Goal: Transaction & Acquisition: Purchase product/service

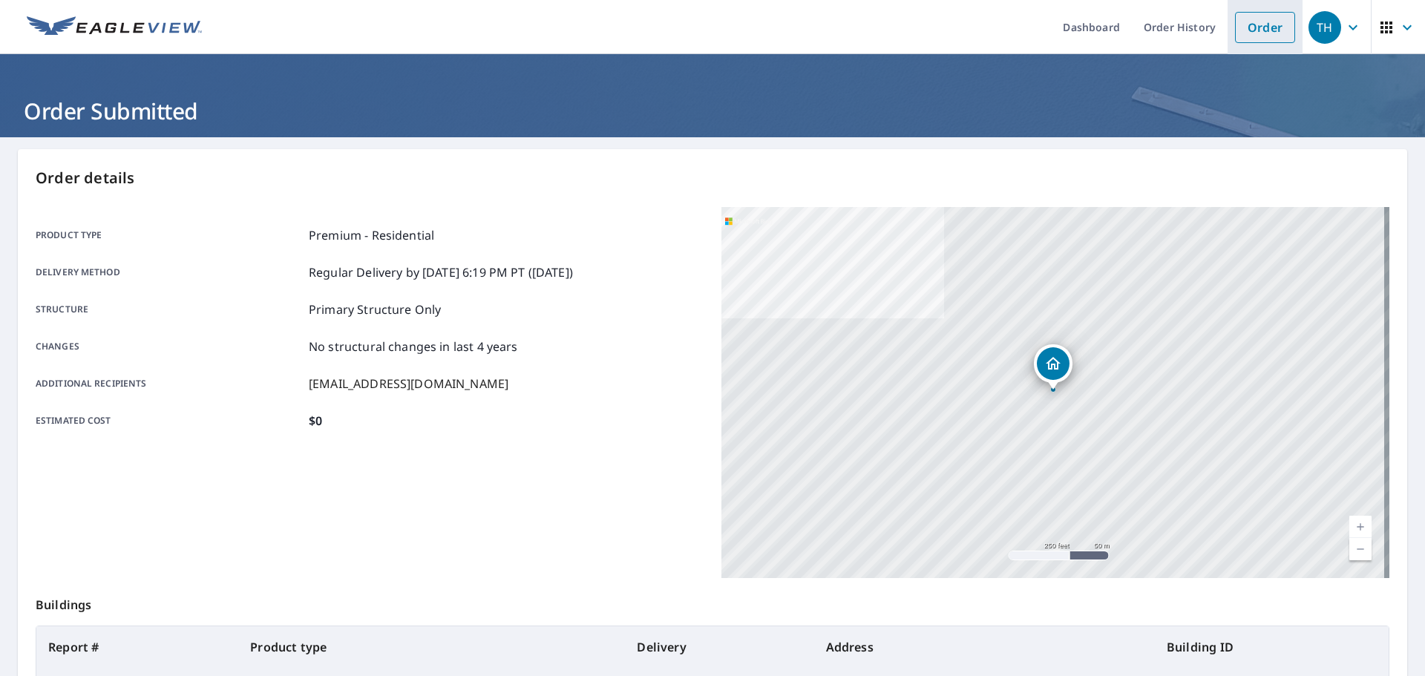
click at [1260, 42] on link "Order" at bounding box center [1265, 27] width 60 height 31
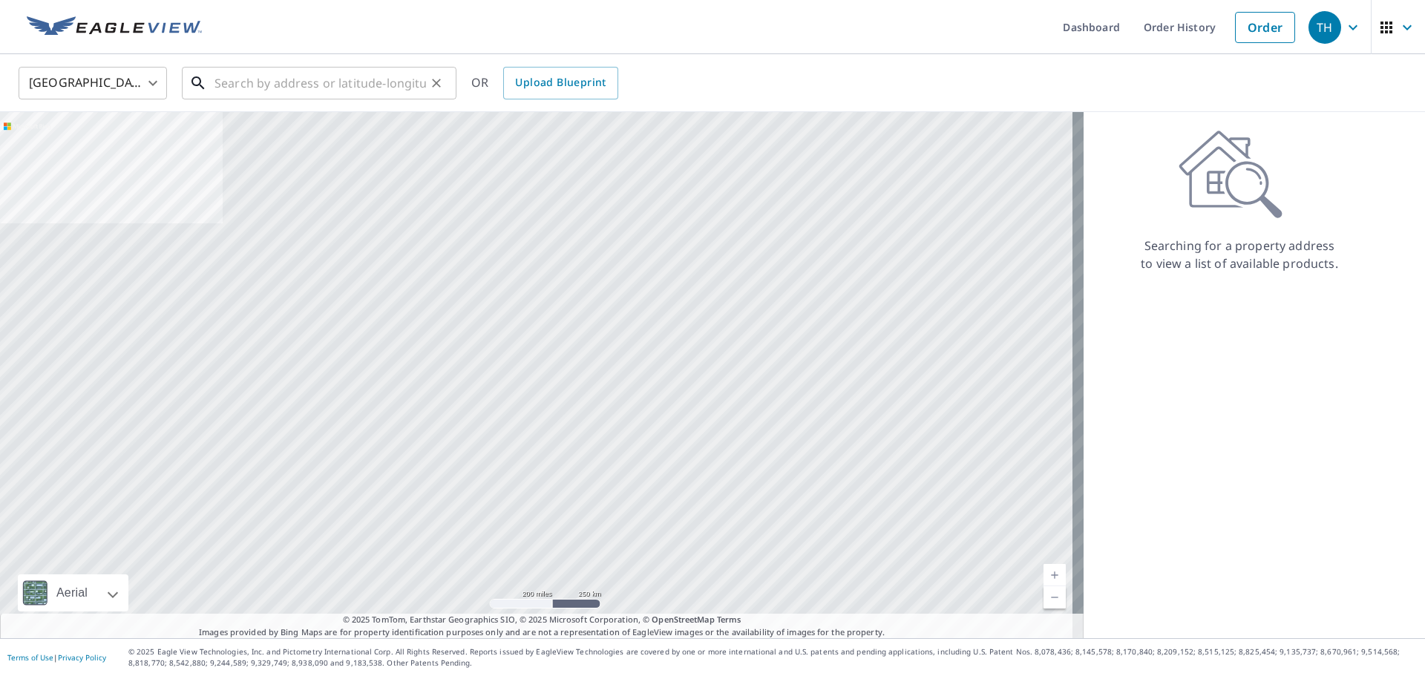
click at [369, 77] on input "text" at bounding box center [320, 83] width 212 height 42
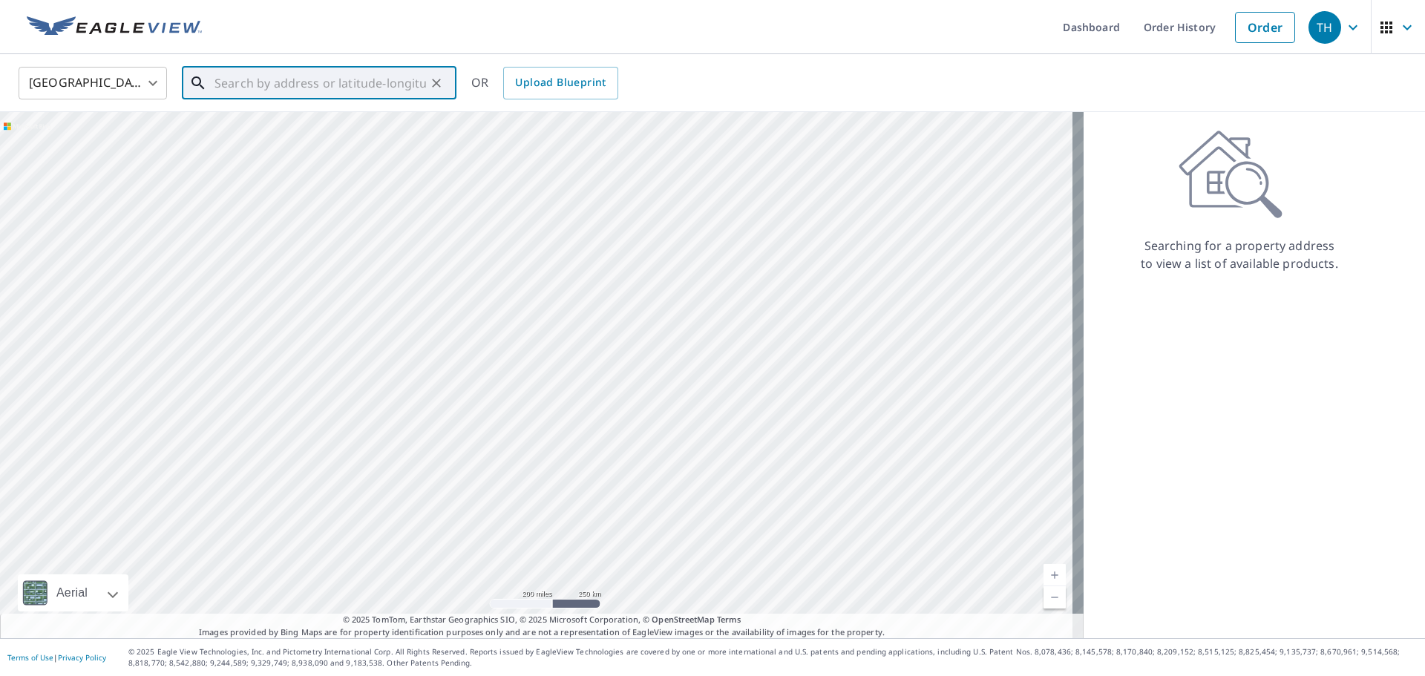
paste input "[STREET_ADDRESS][PERSON_NAME]"
click at [278, 142] on p "[GEOGRAPHIC_DATA]" at bounding box center [328, 142] width 233 height 15
type input "[STREET_ADDRESS][PERSON_NAME]"
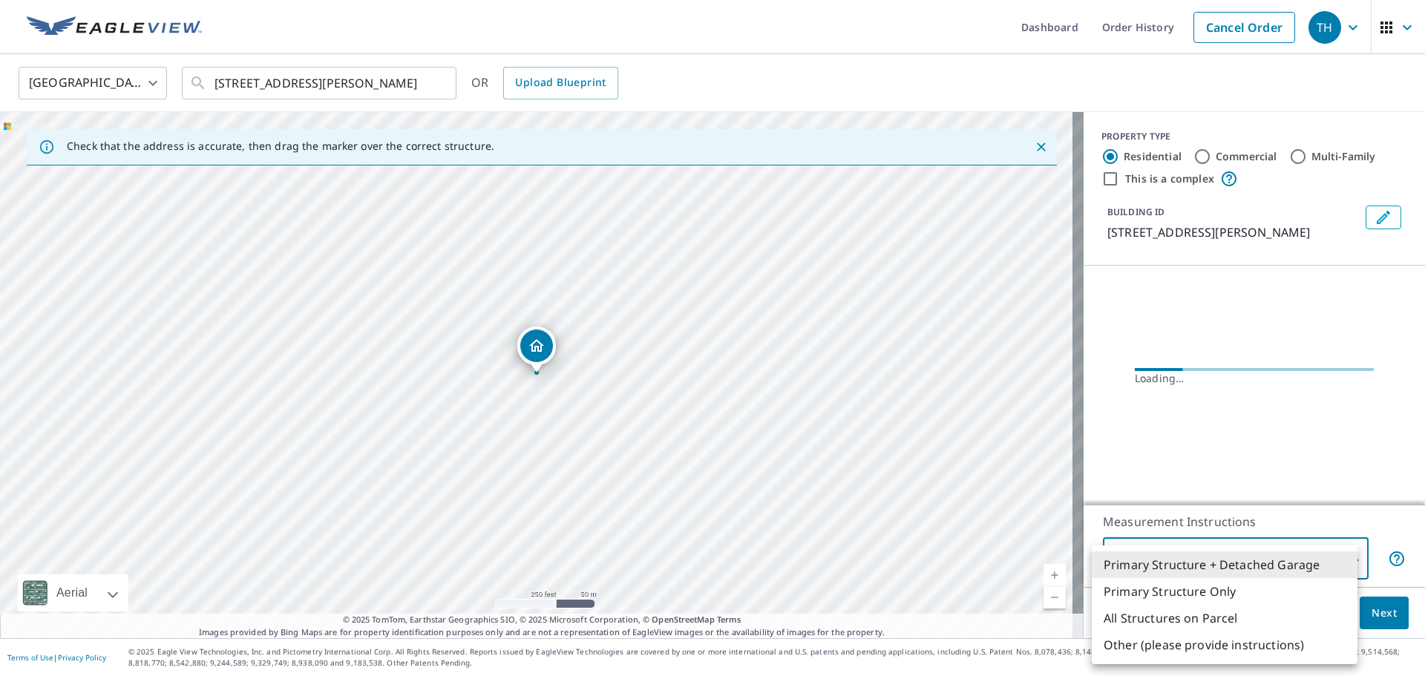
click at [1302, 554] on body "TH TH Dashboard Order History Cancel Order TH [GEOGRAPHIC_DATA] [GEOGRAPHIC_DAT…" at bounding box center [712, 338] width 1425 height 676
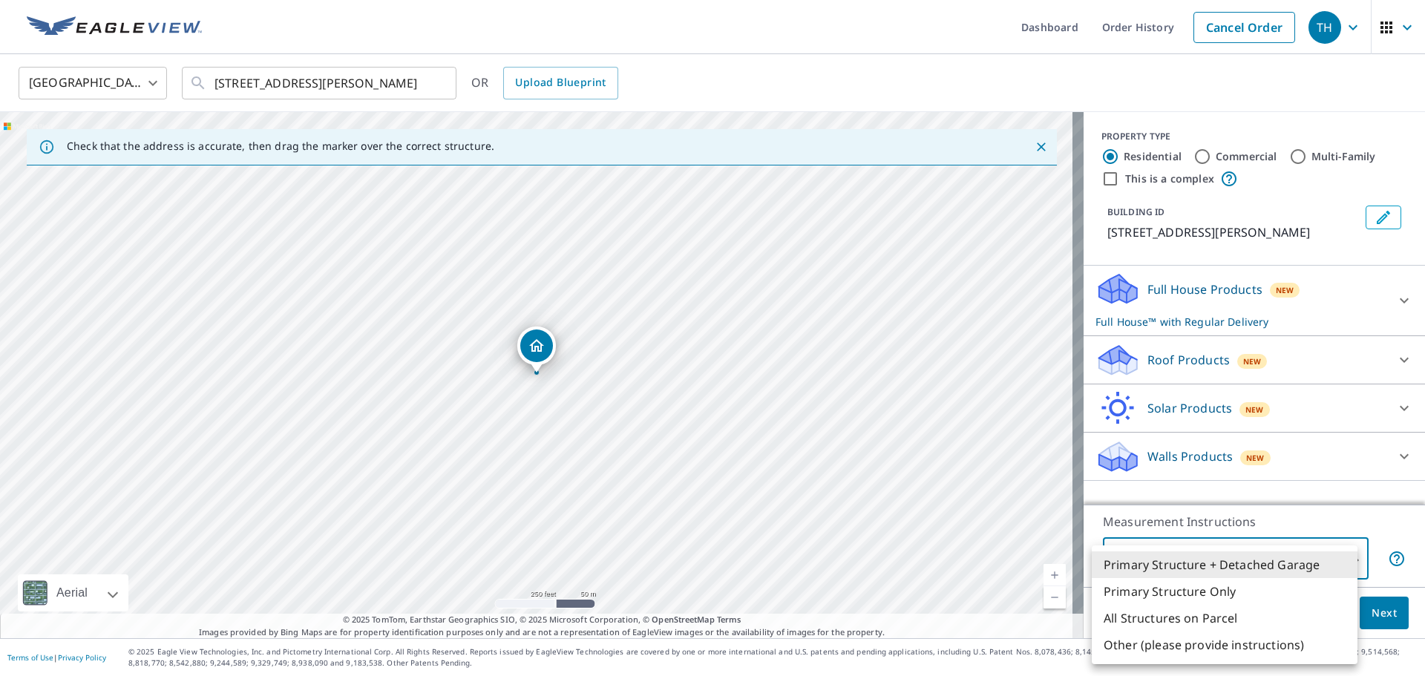
drag, startPoint x: 862, startPoint y: 501, endPoint x: 485, endPoint y: 216, distance: 472.6
click at [485, 216] on div at bounding box center [712, 338] width 1425 height 676
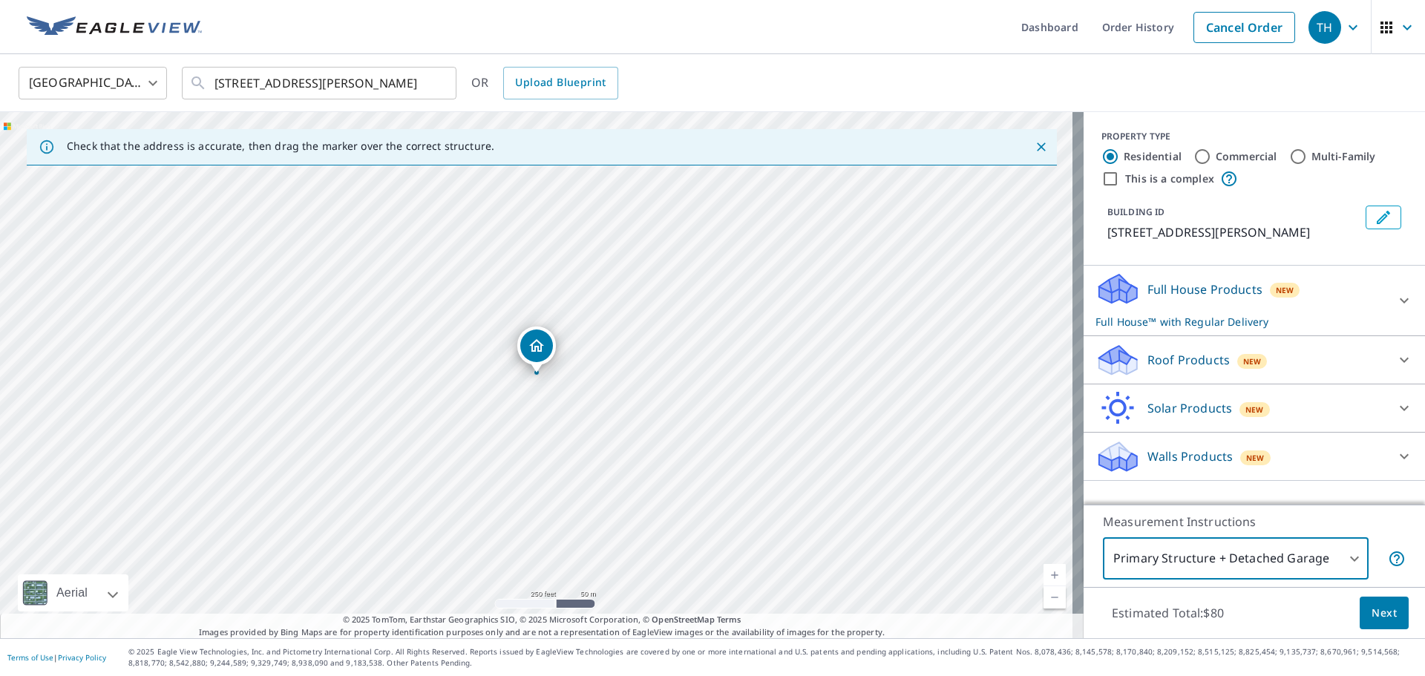
click at [1189, 563] on body "TH TH Dashboard Order History Cancel Order TH [GEOGRAPHIC_DATA] [GEOGRAPHIC_DAT…" at bounding box center [712, 338] width 1425 height 676
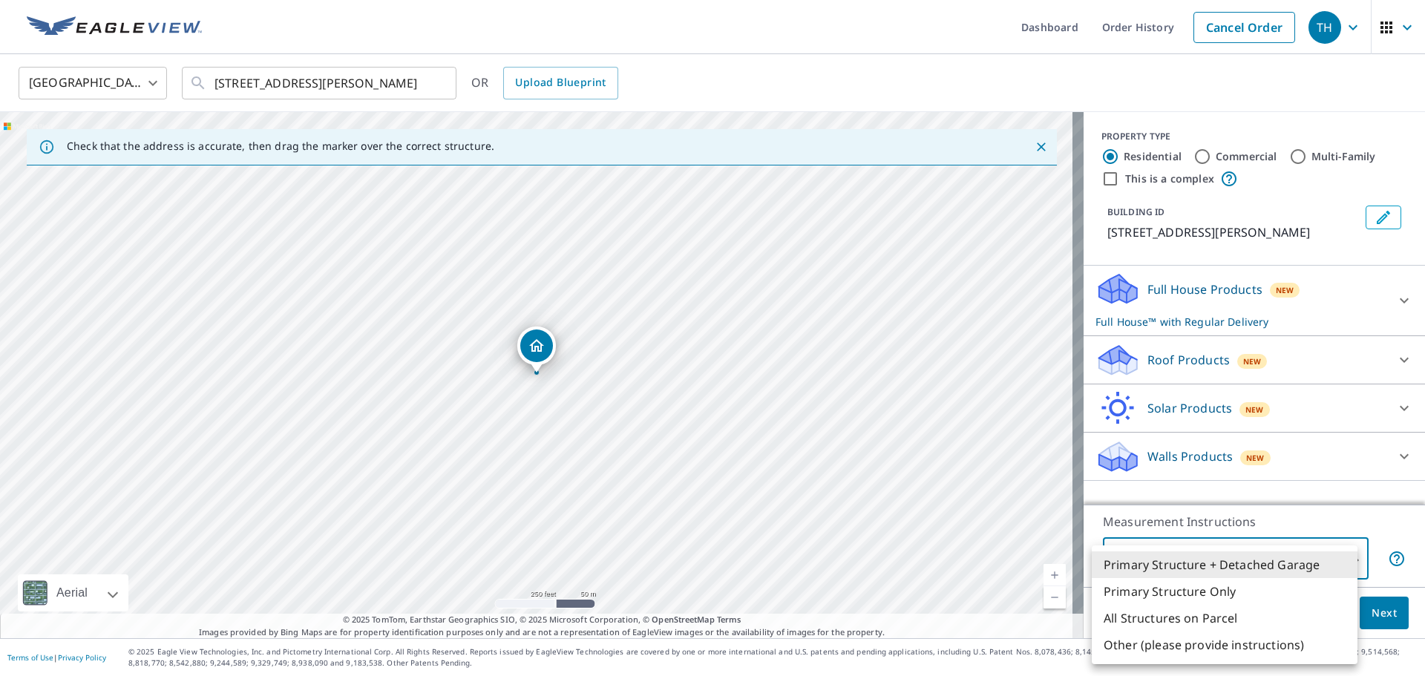
click at [1198, 587] on li "Primary Structure Only" at bounding box center [1225, 591] width 266 height 27
type input "2"
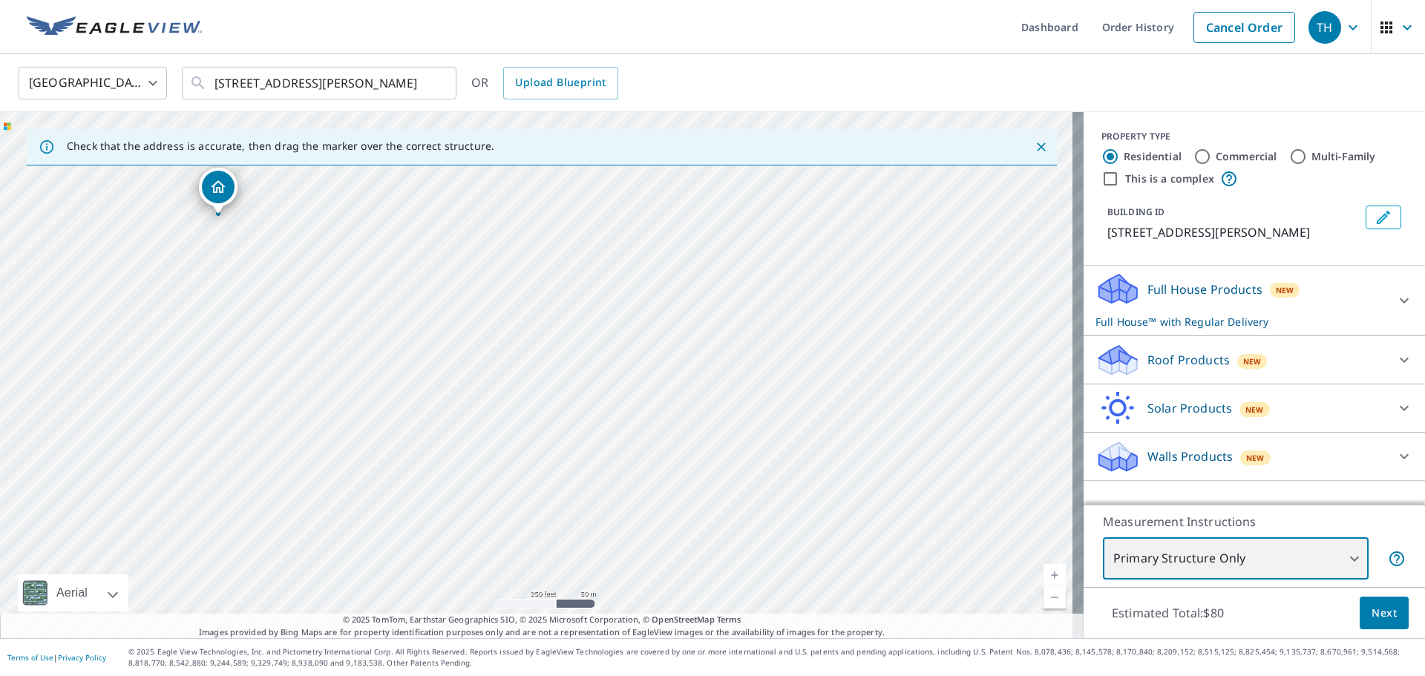
drag, startPoint x: 972, startPoint y: 537, endPoint x: 633, endPoint y: 374, distance: 376.1
click at [634, 374] on div "[STREET_ADDRESS][PERSON_NAME]" at bounding box center [541, 375] width 1083 height 526
drag, startPoint x: 660, startPoint y: 359, endPoint x: 638, endPoint y: 468, distance: 110.5
click at [638, 468] on div "[STREET_ADDRESS][PERSON_NAME]" at bounding box center [541, 375] width 1083 height 526
drag, startPoint x: 632, startPoint y: 494, endPoint x: 629, endPoint y: 364, distance: 129.2
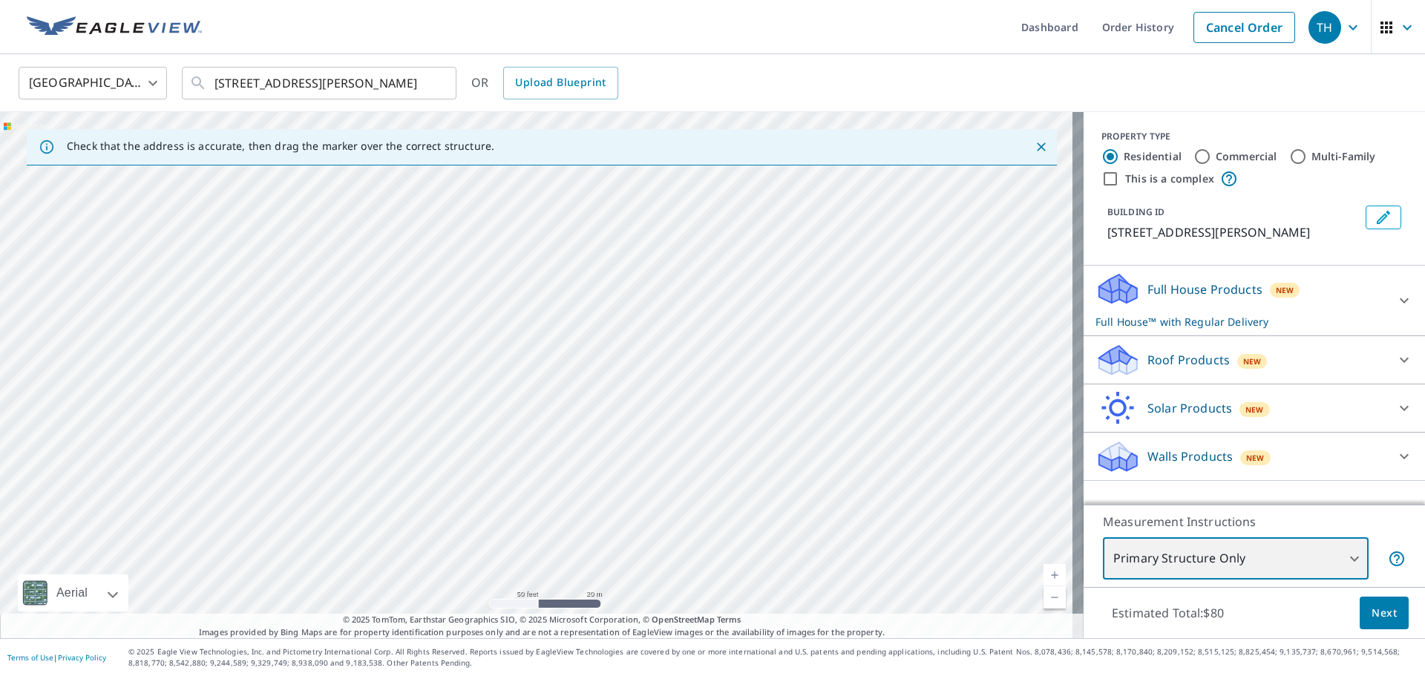
click at [629, 364] on div "[STREET_ADDRESS][PERSON_NAME]" at bounding box center [541, 375] width 1083 height 526
drag, startPoint x: 780, startPoint y: 451, endPoint x: 479, endPoint y: 289, distance: 342.3
click at [479, 289] on div "[STREET_ADDRESS][PERSON_NAME]" at bounding box center [541, 375] width 1083 height 526
drag, startPoint x: 873, startPoint y: 289, endPoint x: 649, endPoint y: 272, distance: 224.1
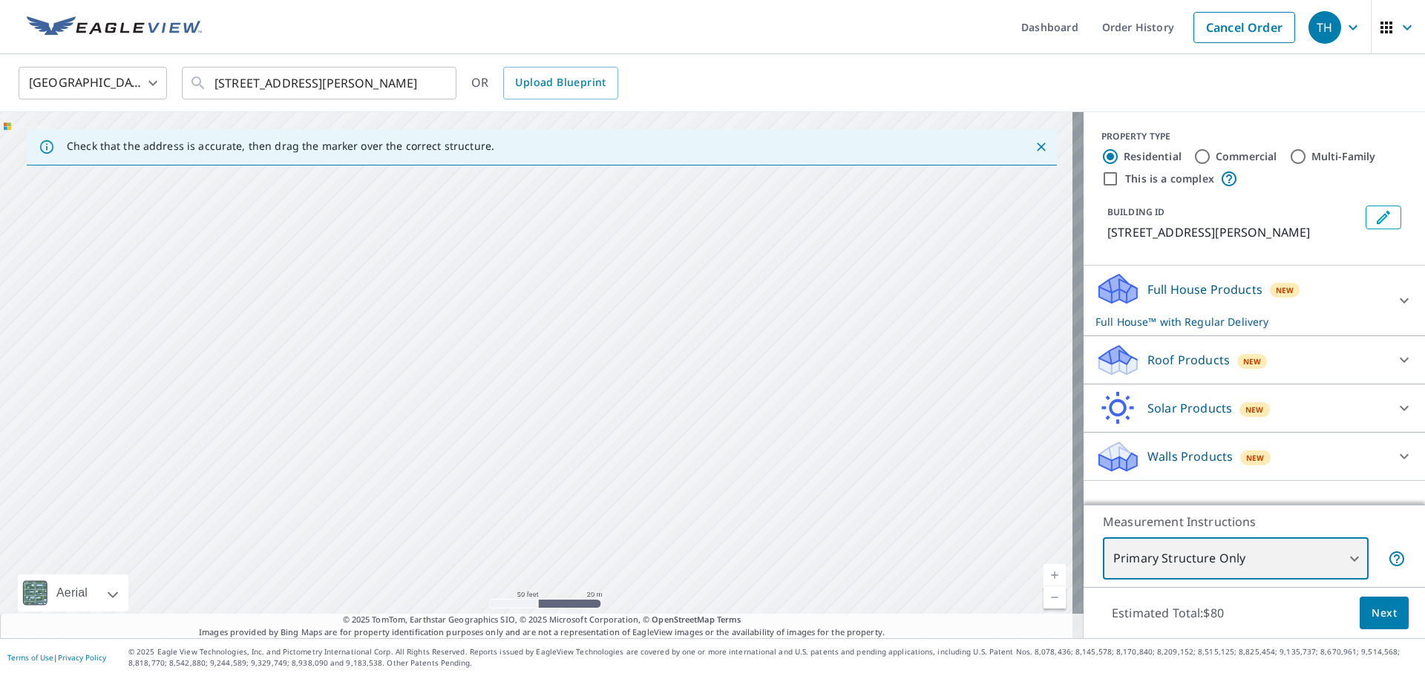
click at [649, 272] on div "[STREET_ADDRESS][PERSON_NAME]" at bounding box center [541, 375] width 1083 height 526
drag, startPoint x: 648, startPoint y: 286, endPoint x: 635, endPoint y: 322, distance: 38.7
click at [635, 322] on div "[STREET_ADDRESS][PERSON_NAME]" at bounding box center [541, 375] width 1083 height 526
drag, startPoint x: 601, startPoint y: 323, endPoint x: 419, endPoint y: 436, distance: 214.0
click at [419, 436] on div "[STREET_ADDRESS][PERSON_NAME]" at bounding box center [541, 375] width 1083 height 526
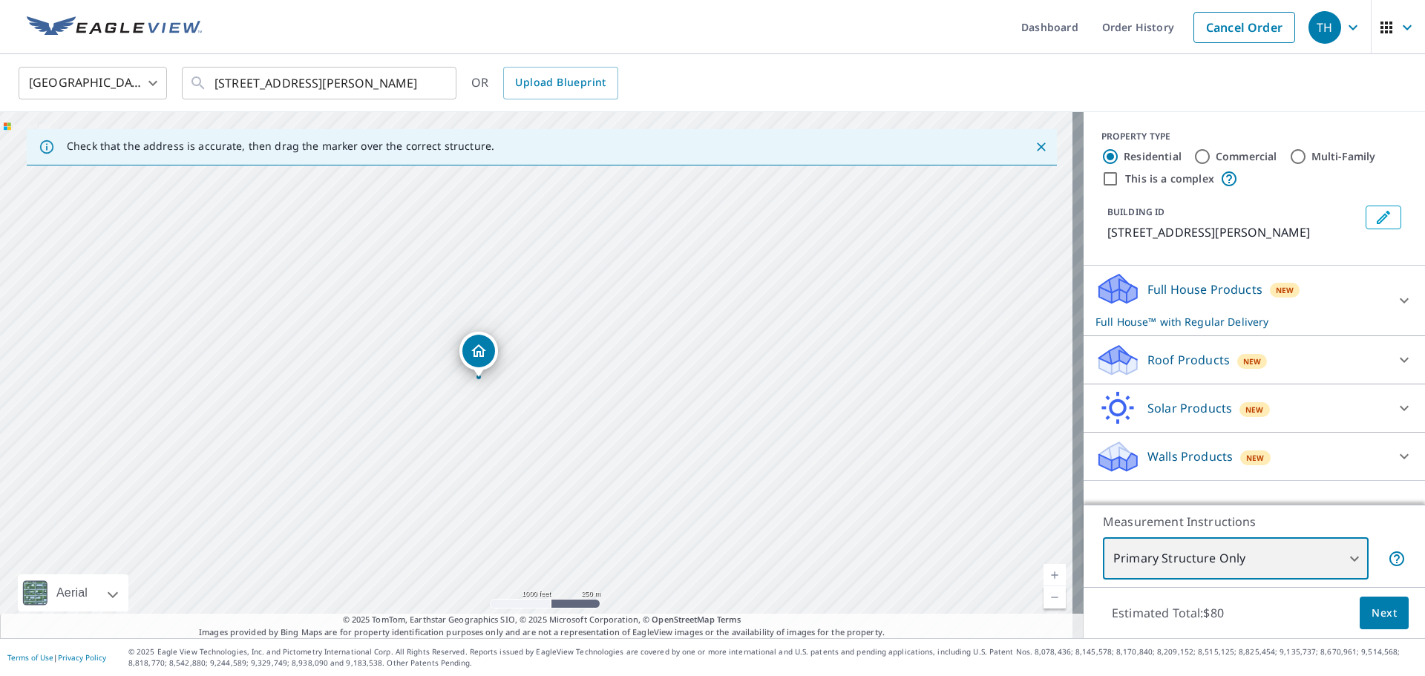
drag, startPoint x: 394, startPoint y: 410, endPoint x: 543, endPoint y: 412, distance: 149.2
click at [543, 413] on div "[STREET_ADDRESS][PERSON_NAME]" at bounding box center [541, 375] width 1083 height 526
click at [1155, 376] on div "Roof Products New" at bounding box center [1240, 360] width 291 height 35
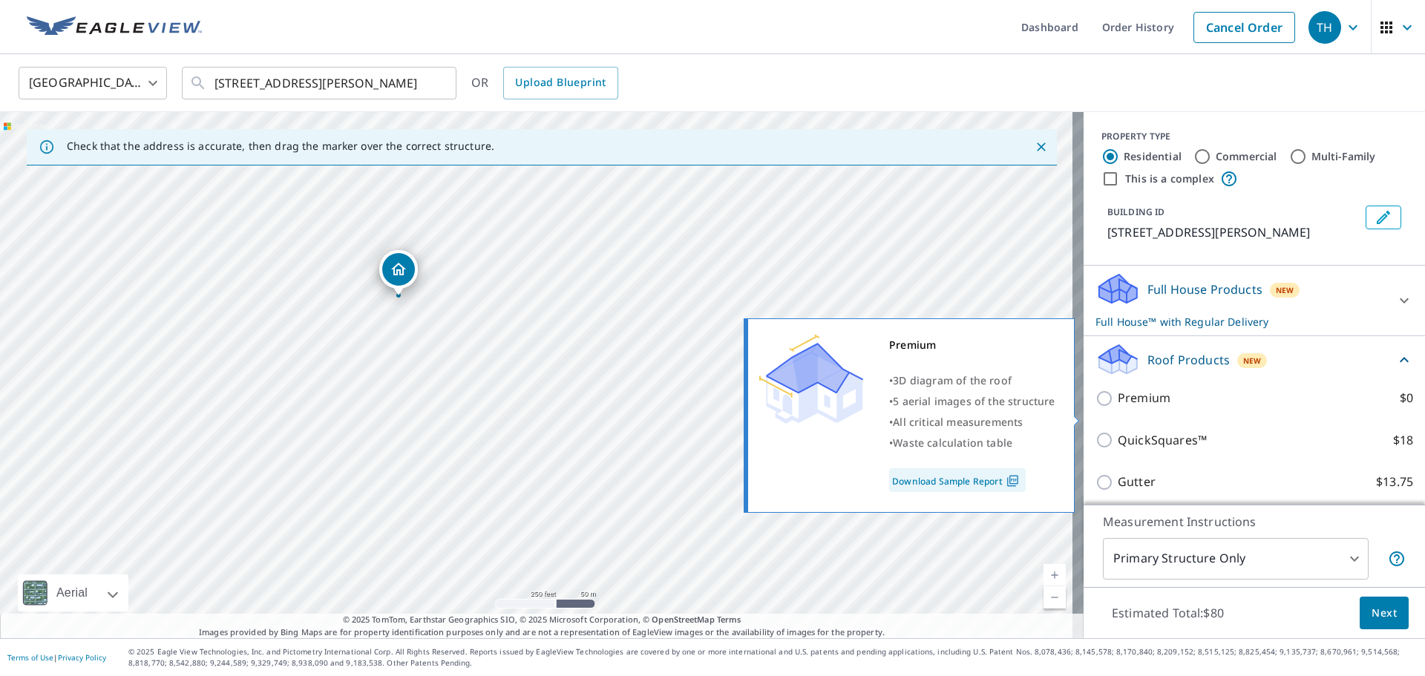
click at [1144, 407] on p "Premium" at bounding box center [1144, 398] width 53 height 19
click at [1118, 407] on input "Premium $0" at bounding box center [1106, 399] width 22 height 18
checkbox input "true"
checkbox input "false"
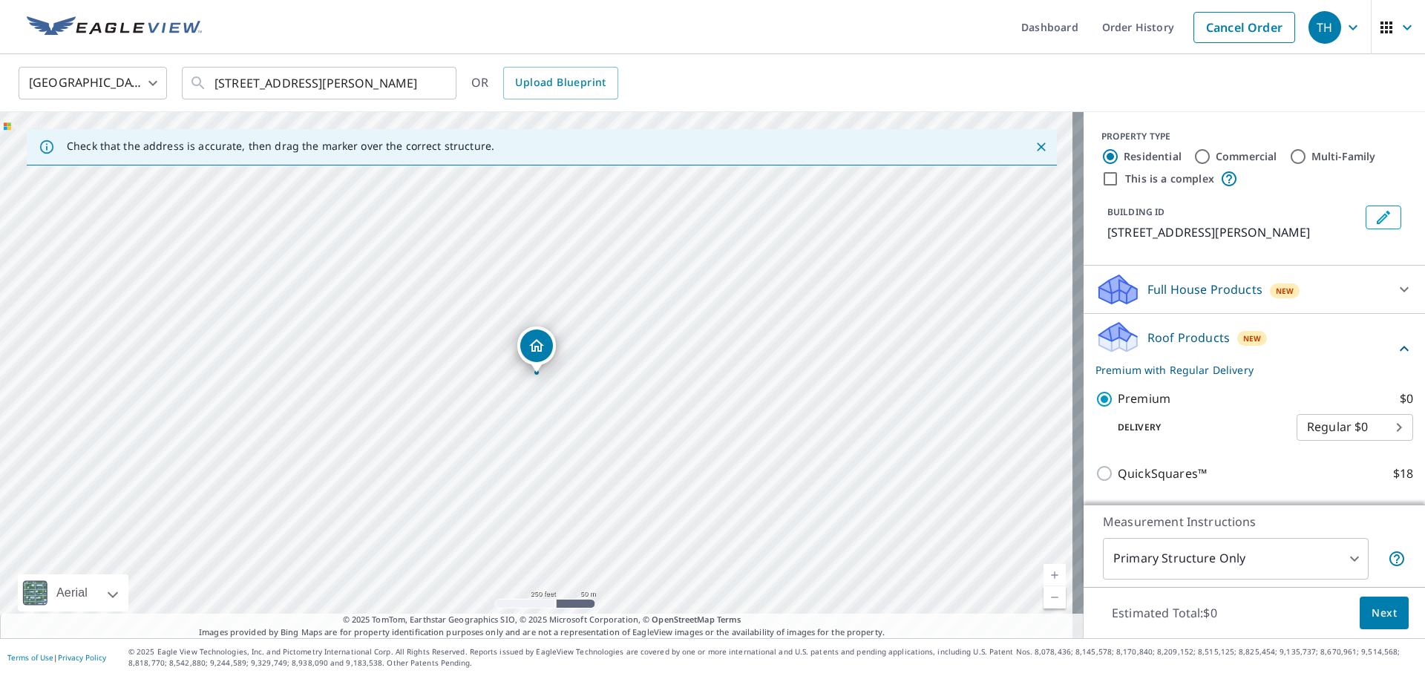
click at [1227, 552] on body "TH TH Dashboard Order History Cancel Order TH [GEOGRAPHIC_DATA] [GEOGRAPHIC_DAT…" at bounding box center [712, 338] width 1425 height 676
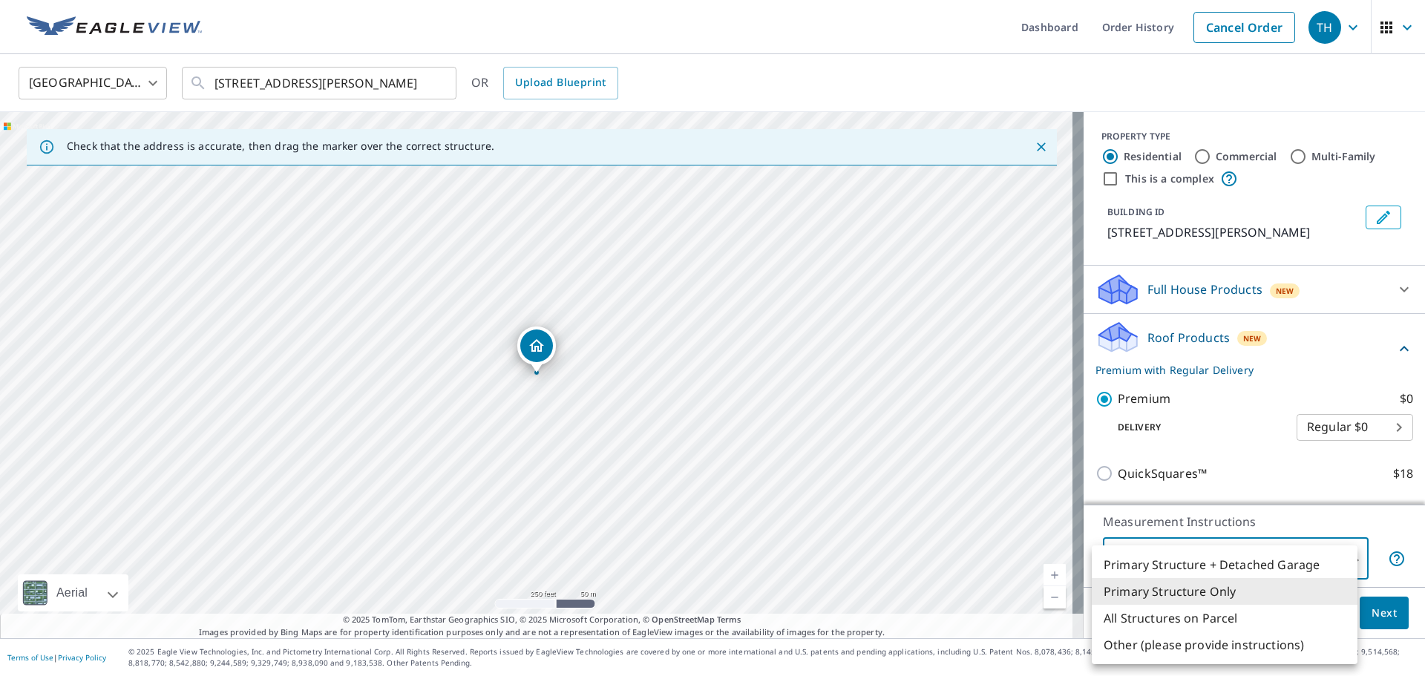
click at [1395, 624] on div at bounding box center [712, 338] width 1425 height 676
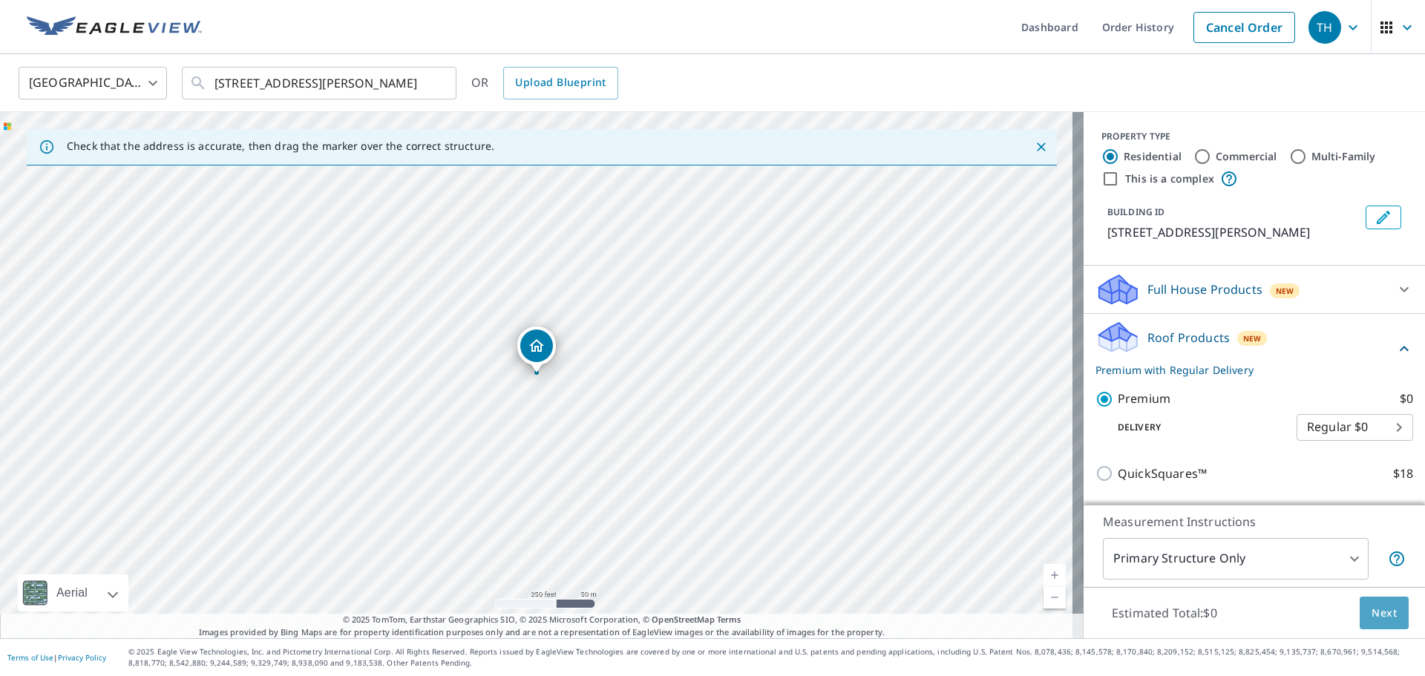
click at [1388, 622] on button "Next" at bounding box center [1384, 613] width 49 height 33
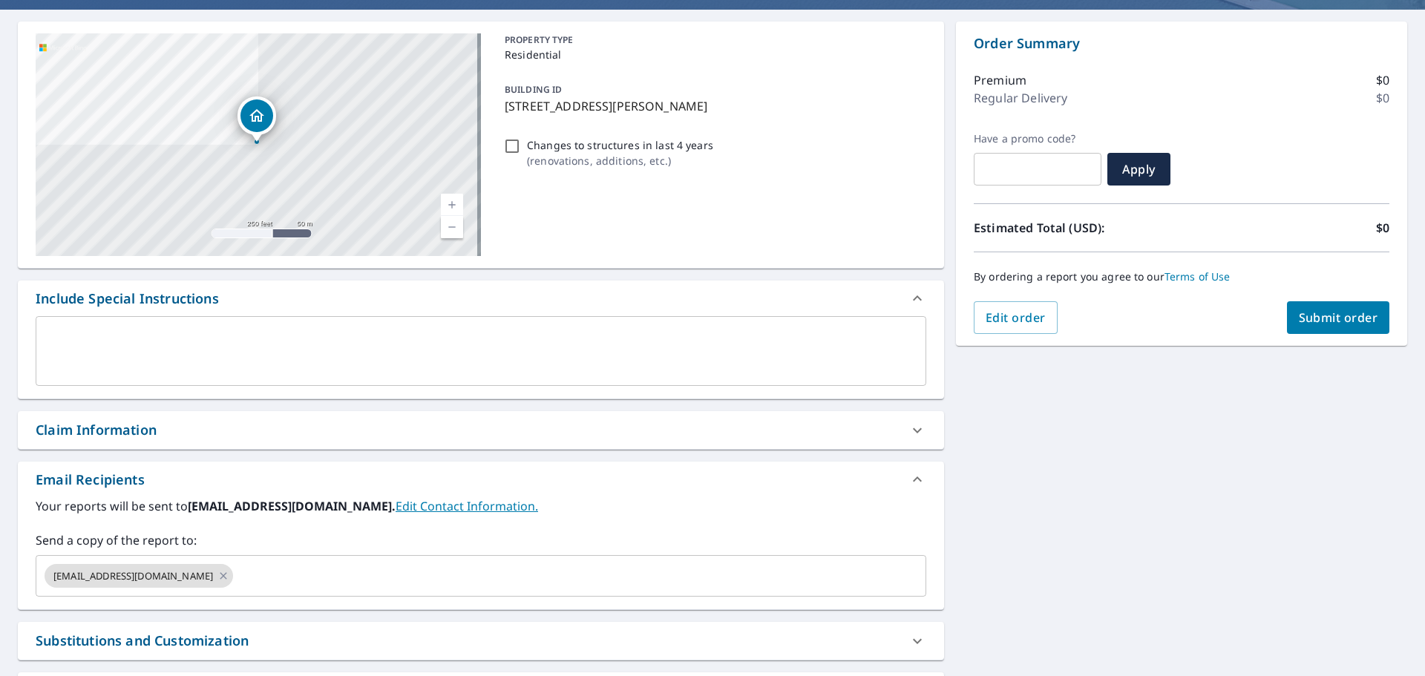
scroll to position [148, 0]
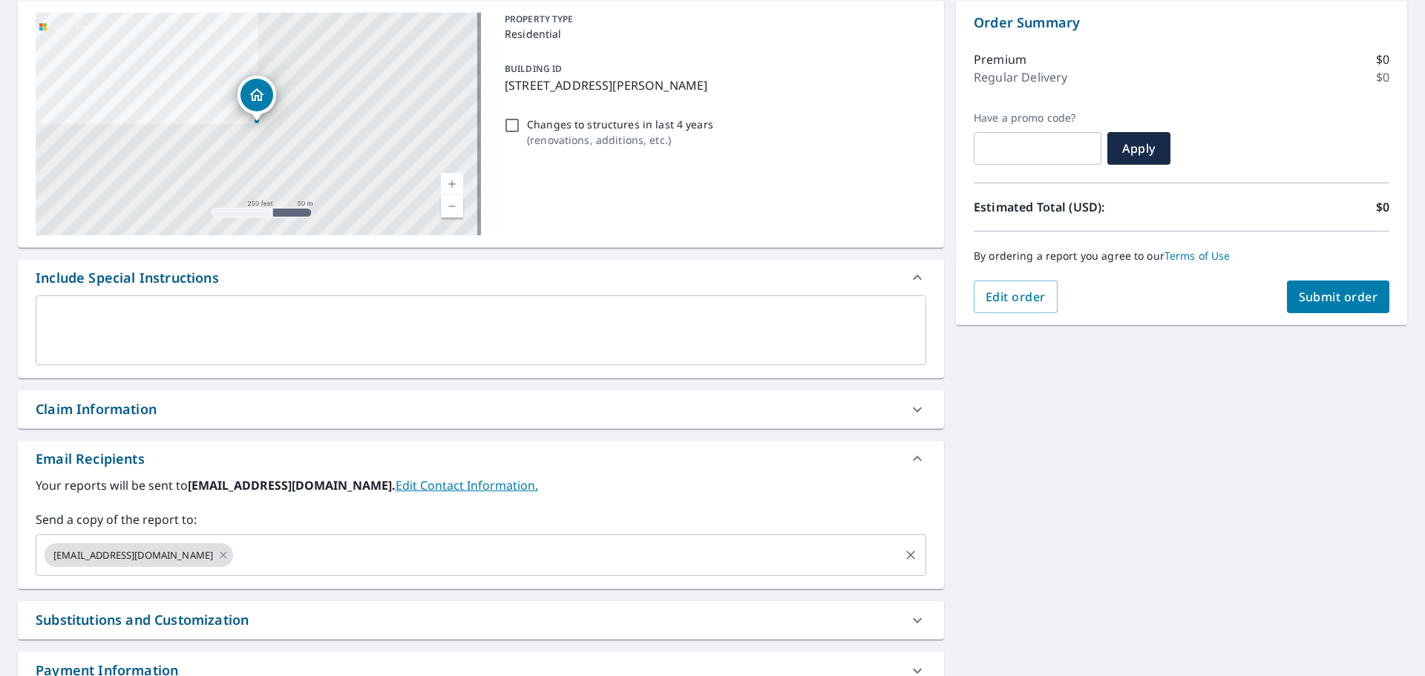
click at [194, 552] on span "[EMAIL_ADDRESS][DOMAIN_NAME]" at bounding box center [133, 555] width 177 height 14
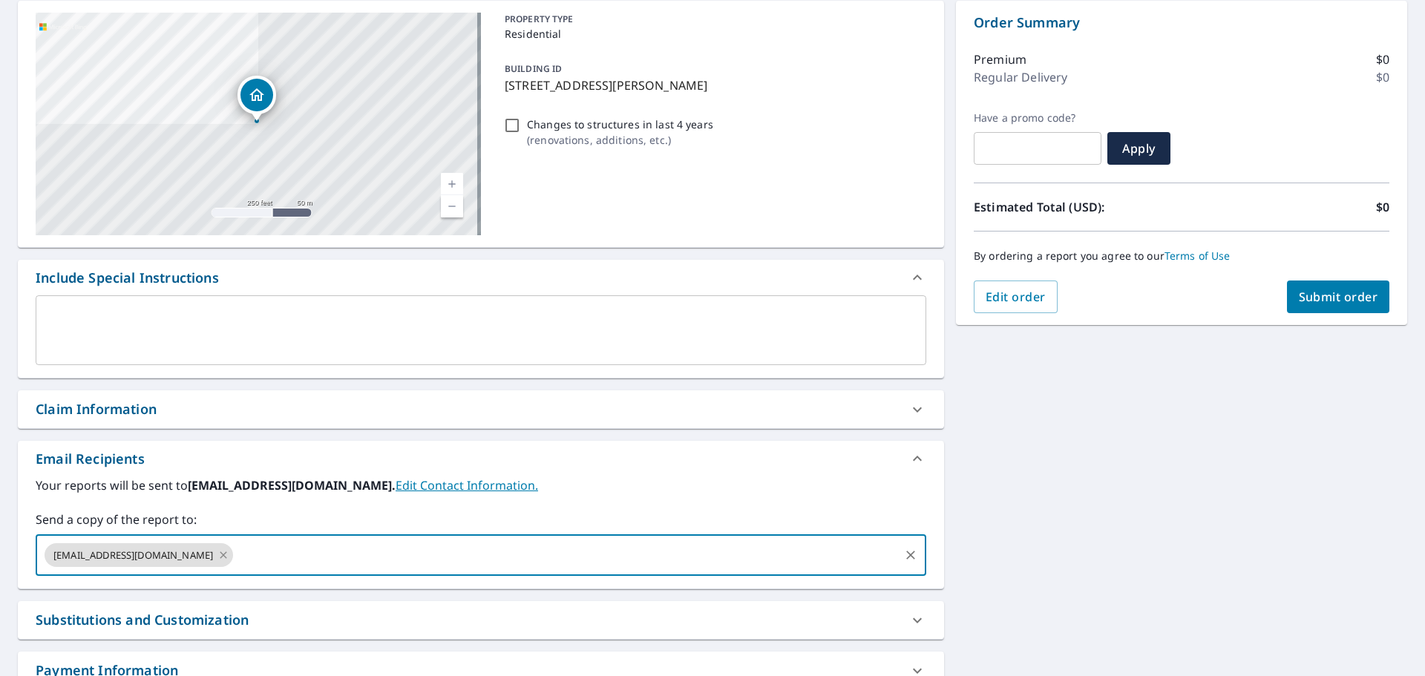
click at [218, 557] on icon at bounding box center [223, 555] width 12 height 16
click at [218, 557] on input "text" at bounding box center [469, 555] width 855 height 28
type input "jachin"
type input "[EMAIL_ADDRESS][DOMAIN_NAME]"
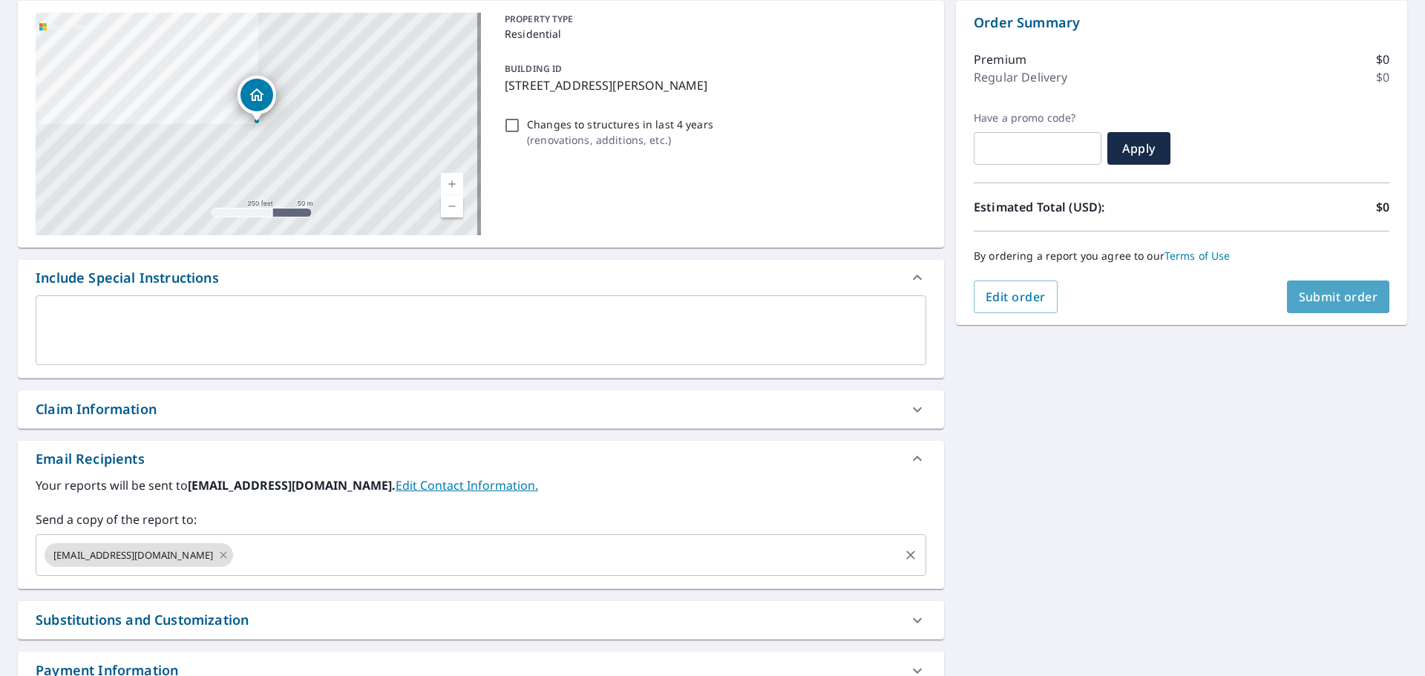
click at [1340, 289] on span "Submit order" at bounding box center [1338, 297] width 79 height 16
